Goal: Navigation & Orientation: Find specific page/section

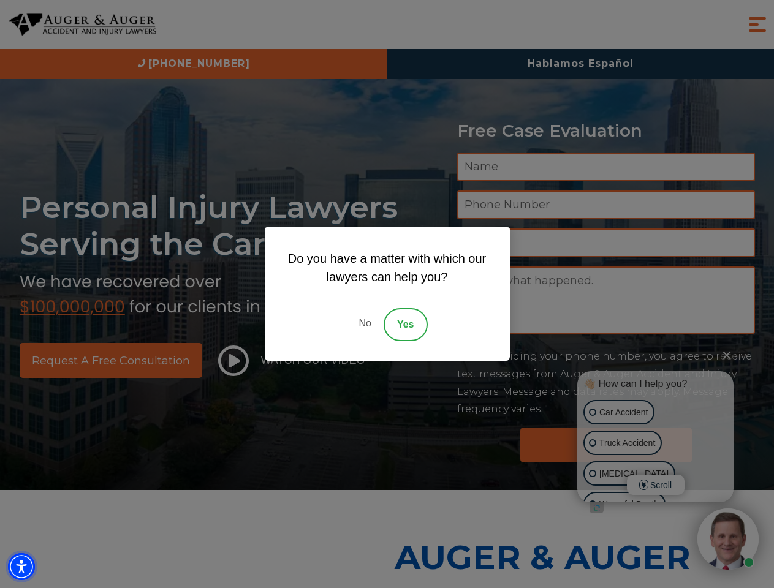
click at [21, 567] on img "Accessibility Menu" at bounding box center [21, 566] width 27 height 27
